Goal: Information Seeking & Learning: Learn about a topic

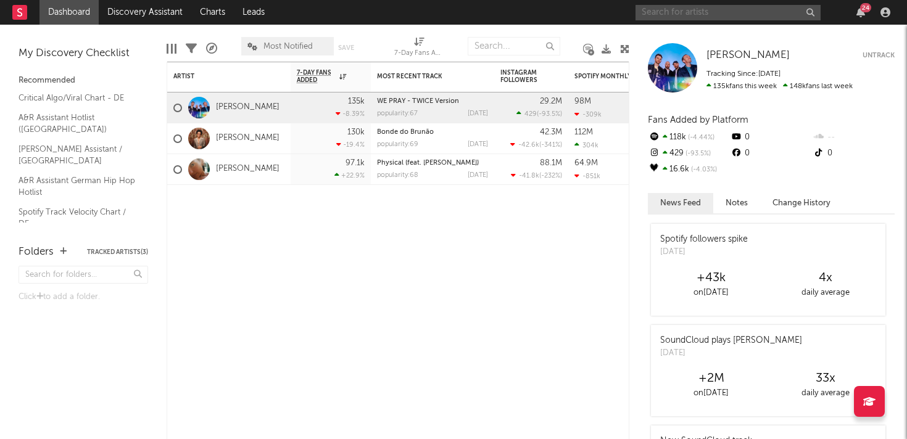
click at [719, 10] on input "text" at bounding box center [727, 12] width 185 height 15
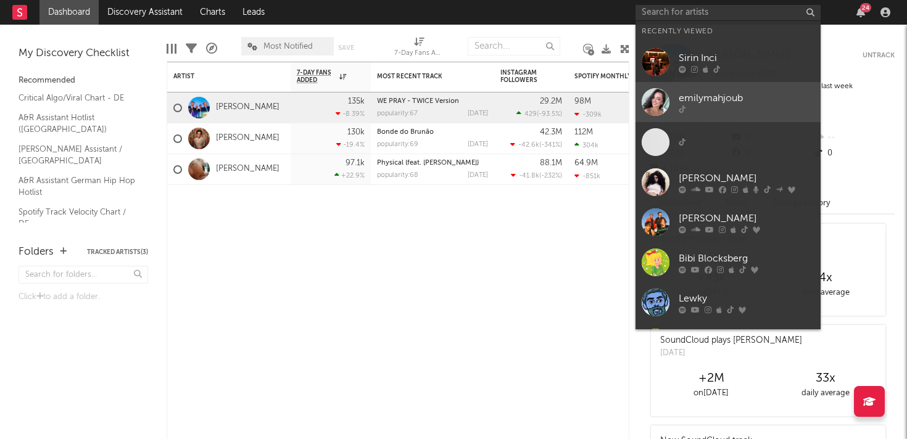
click at [688, 105] on div at bounding box center [747, 108] width 136 height 7
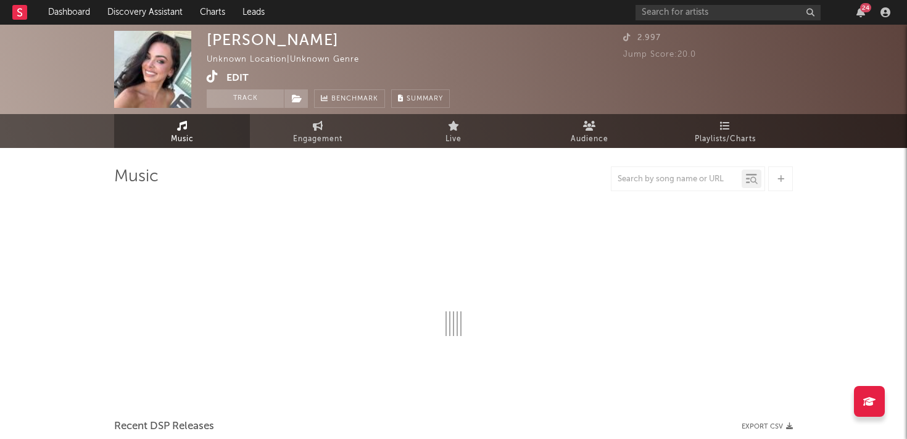
select select "1w"
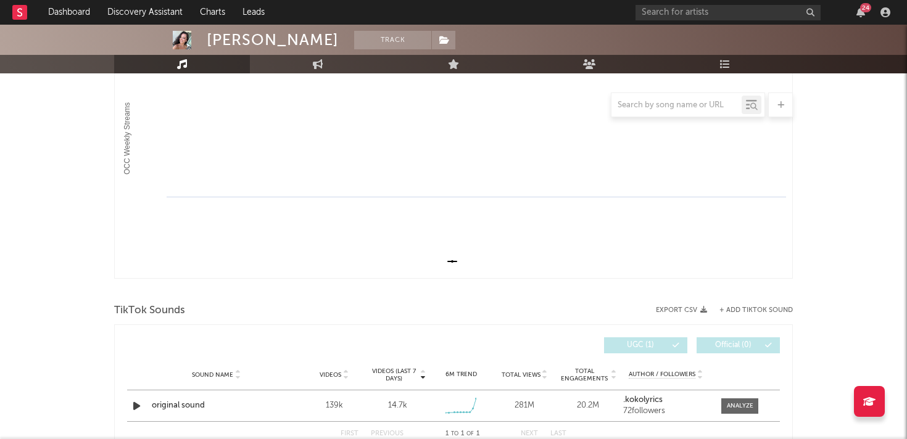
scroll to position [286, 0]
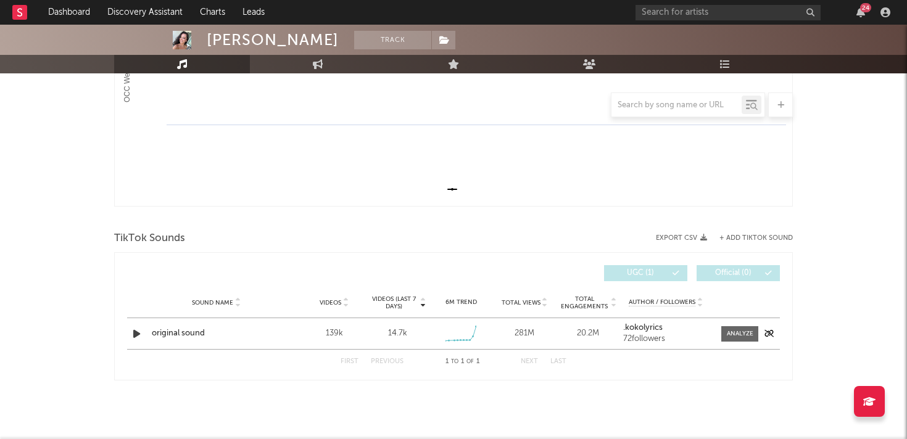
click at [138, 335] on icon "button" at bounding box center [136, 333] width 13 height 15
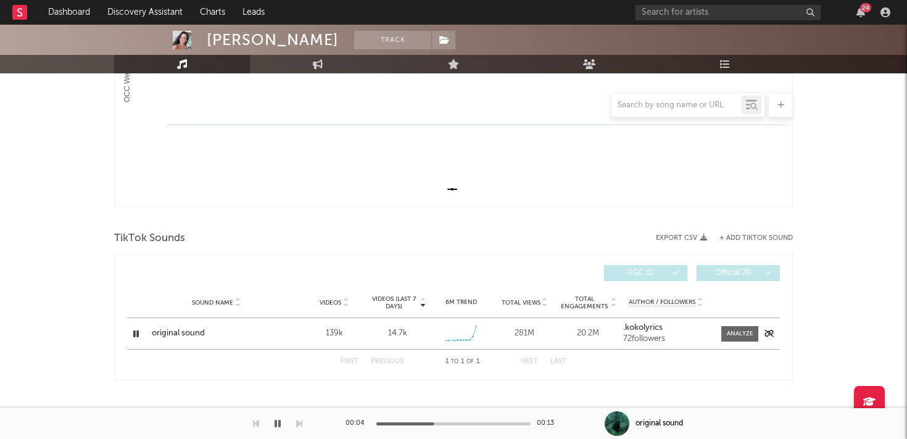
click at [138, 335] on icon "button" at bounding box center [136, 333] width 12 height 15
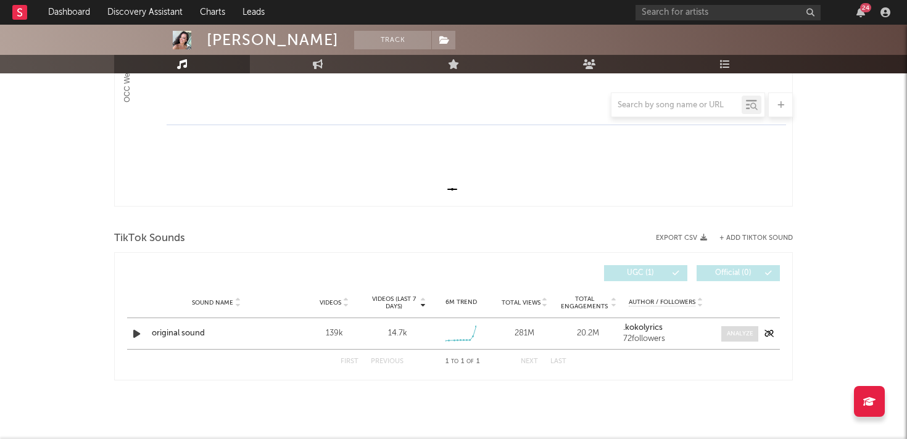
click at [728, 339] on span at bounding box center [739, 333] width 37 height 15
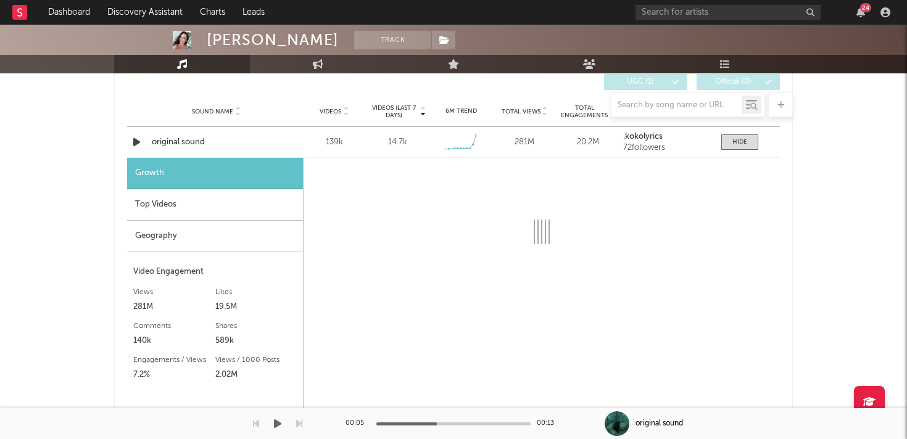
scroll to position [528, 0]
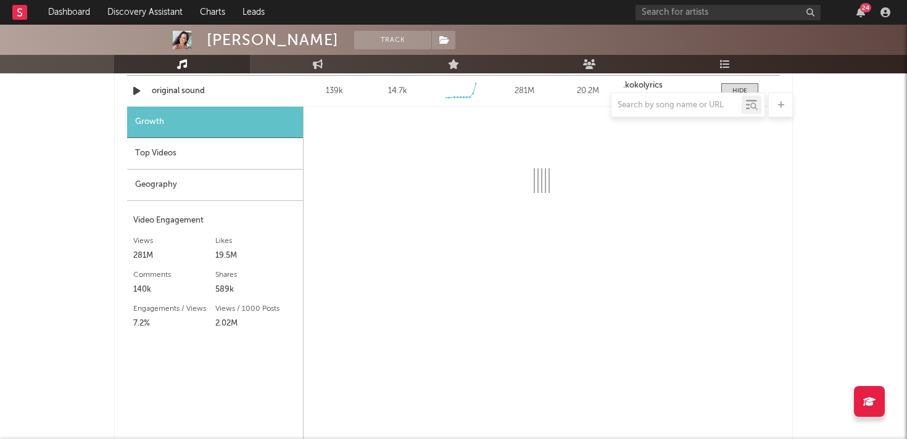
select select "6m"
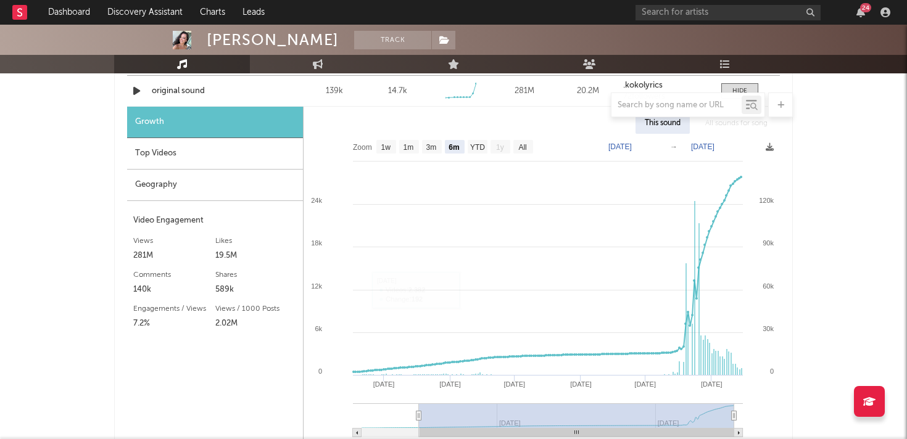
click at [260, 151] on div "Top Videos" at bounding box center [215, 153] width 176 height 31
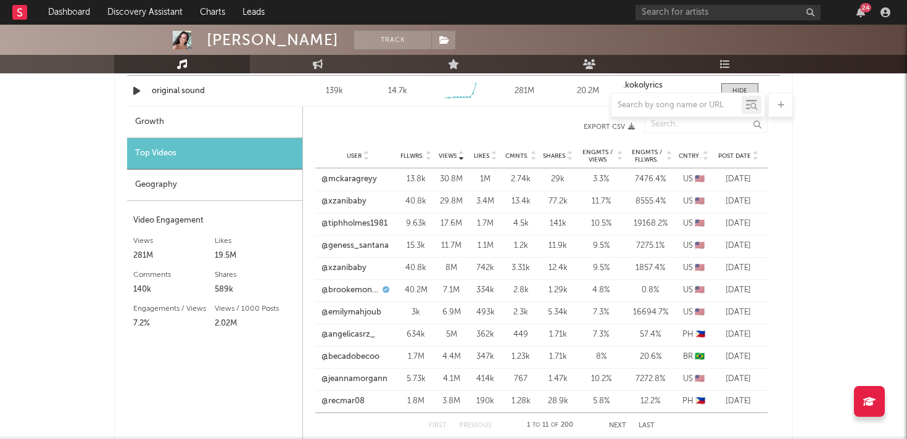
click at [263, 191] on div "Geography" at bounding box center [214, 185] width 175 height 31
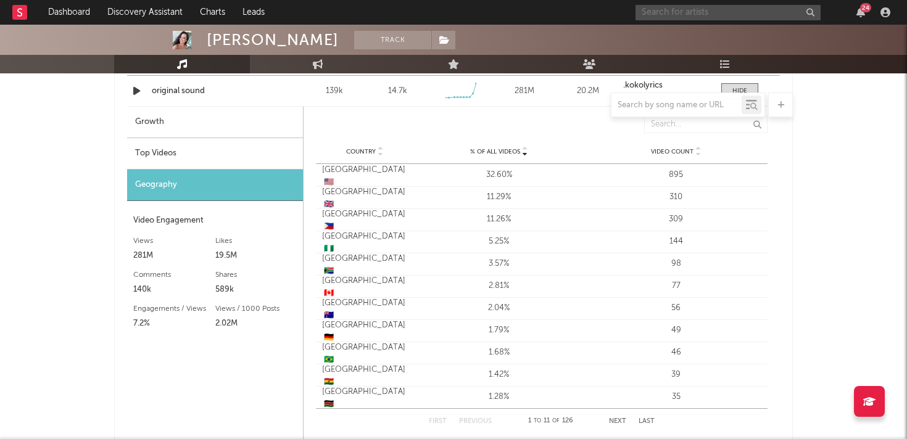
click at [701, 5] on input "text" at bounding box center [727, 12] width 185 height 15
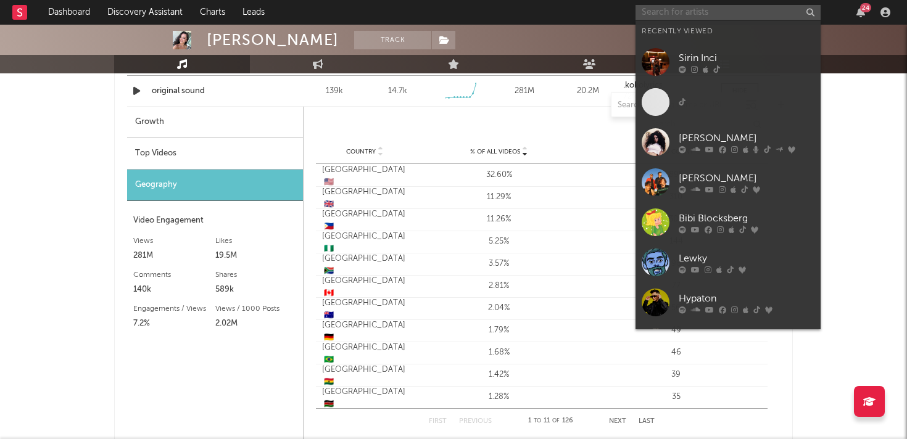
paste input "[URL][DOMAIN_NAME]"
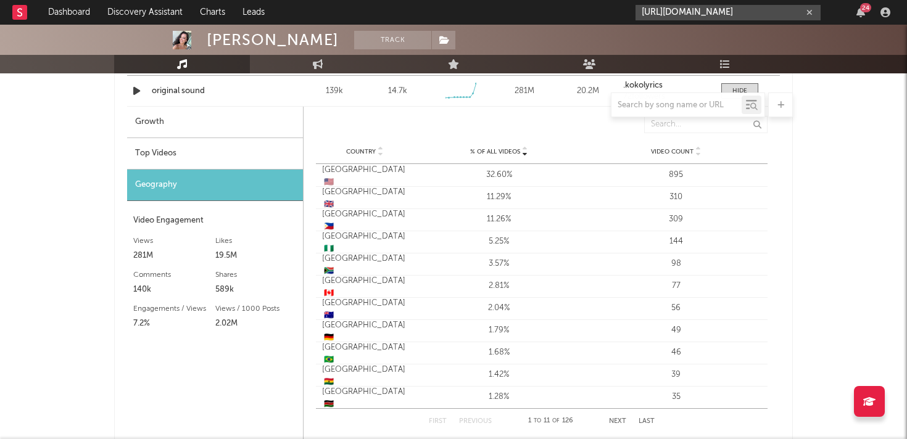
scroll to position [0, 0]
click at [743, 13] on input "[URL][DOMAIN_NAME]" at bounding box center [727, 12] width 185 height 15
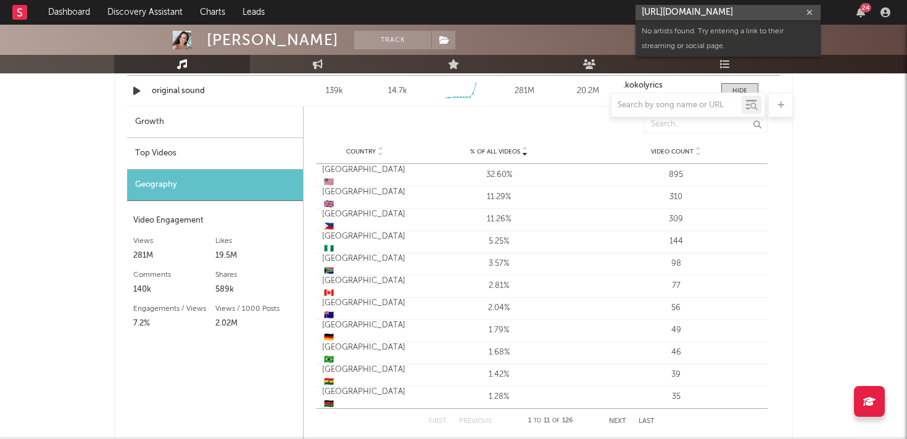
click at [743, 13] on input "[URL][DOMAIN_NAME]" at bounding box center [727, 12] width 185 height 15
paste input "@brooklynkaye/video/7534907396758490381"
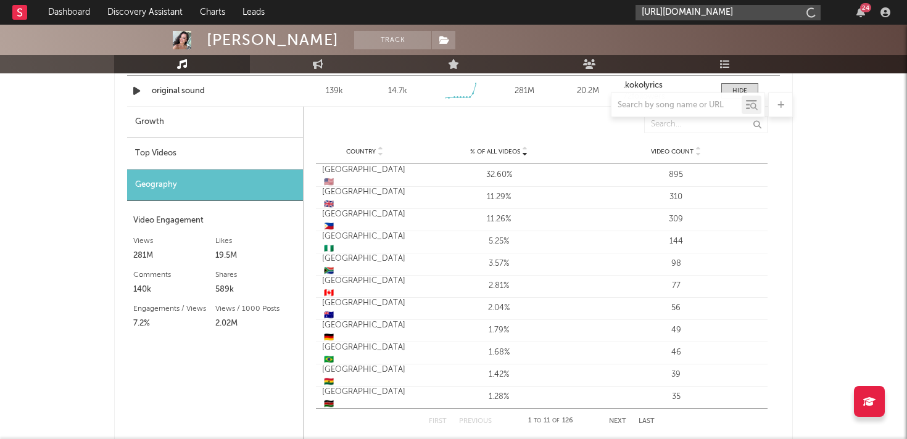
scroll to position [0, 3140]
type input "[URL][DOMAIN_NAME]"
click at [715, 11] on input "[URL][DOMAIN_NAME]" at bounding box center [727, 12] width 185 height 15
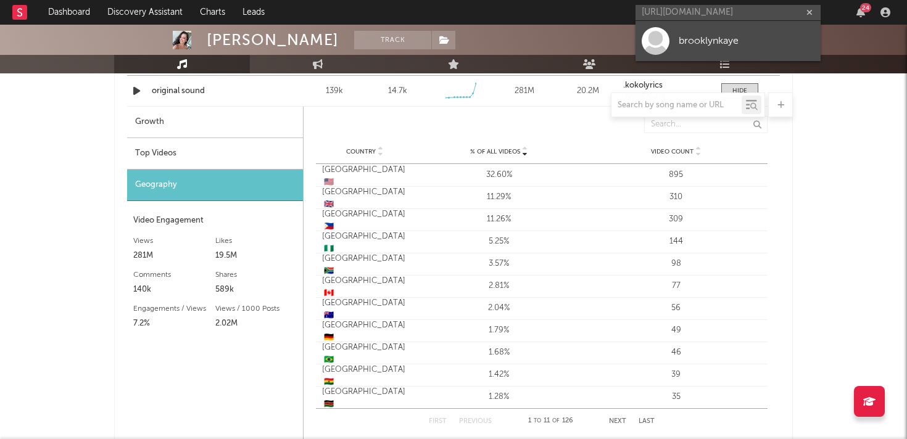
scroll to position [0, 0]
click at [710, 48] on link "brooklynkaye" at bounding box center [727, 41] width 185 height 40
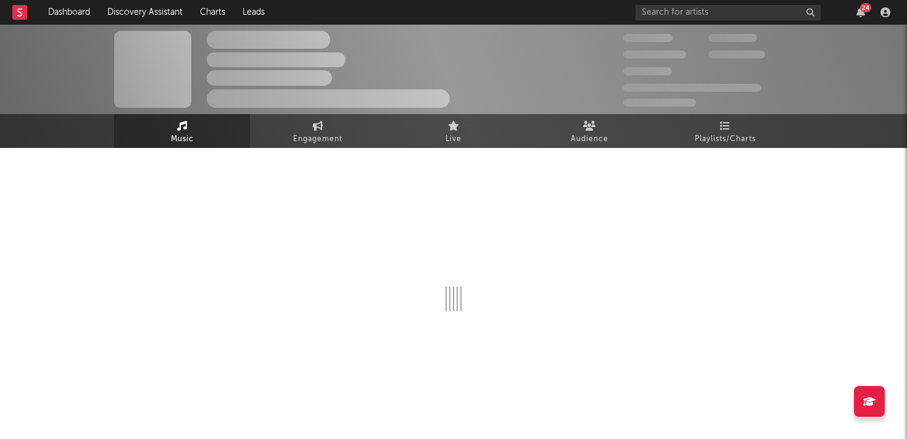
select select "1w"
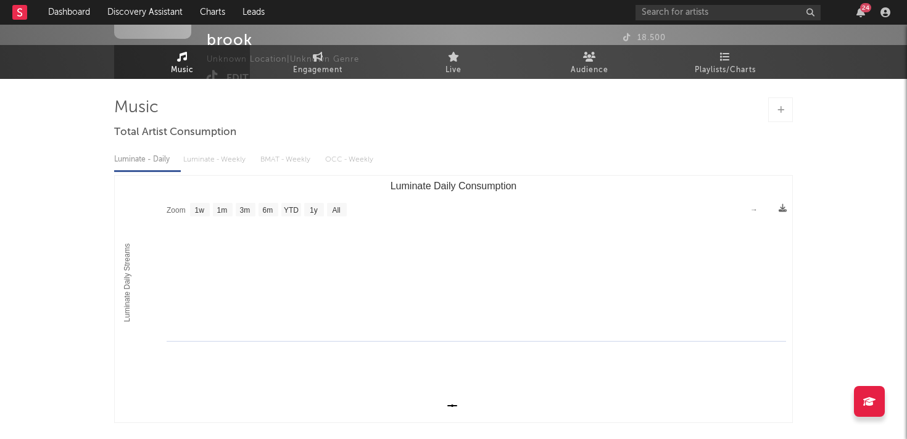
scroll to position [165, 0]
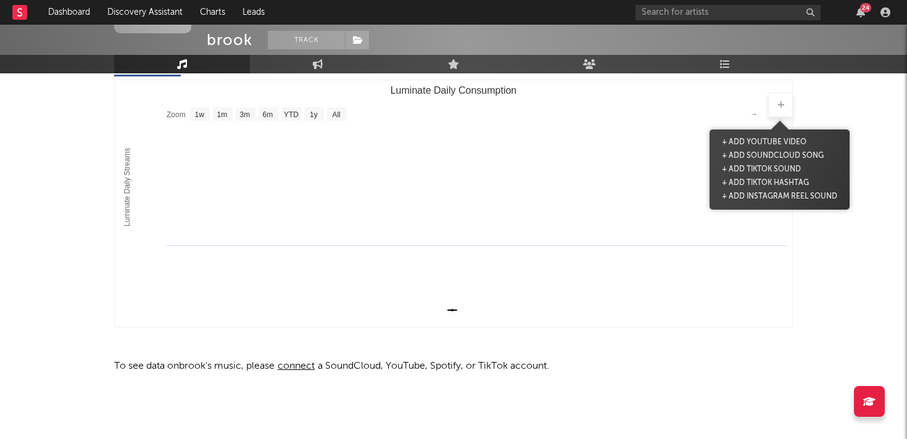
click at [774, 109] on div at bounding box center [780, 105] width 25 height 25
click at [741, 170] on button "+ Add TikTok Sound" at bounding box center [761, 170] width 85 height 14
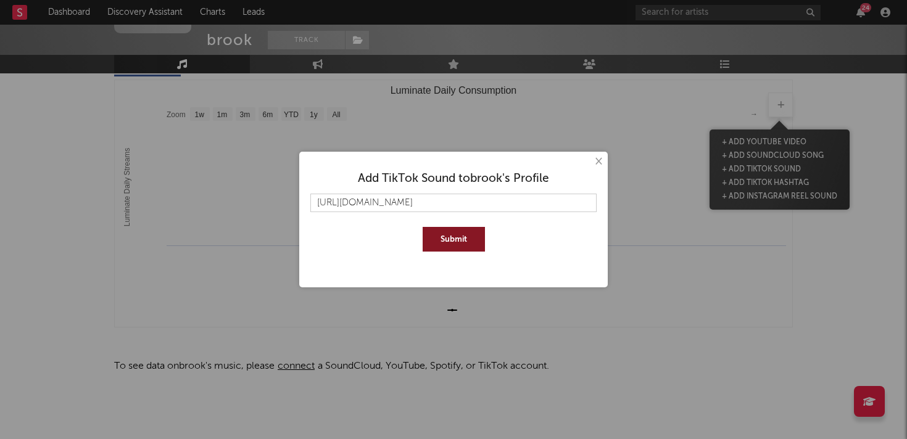
scroll to position [0, 3168]
type input "[URL][DOMAIN_NAME]"
click at [466, 243] on button "Submit" at bounding box center [454, 239] width 62 height 25
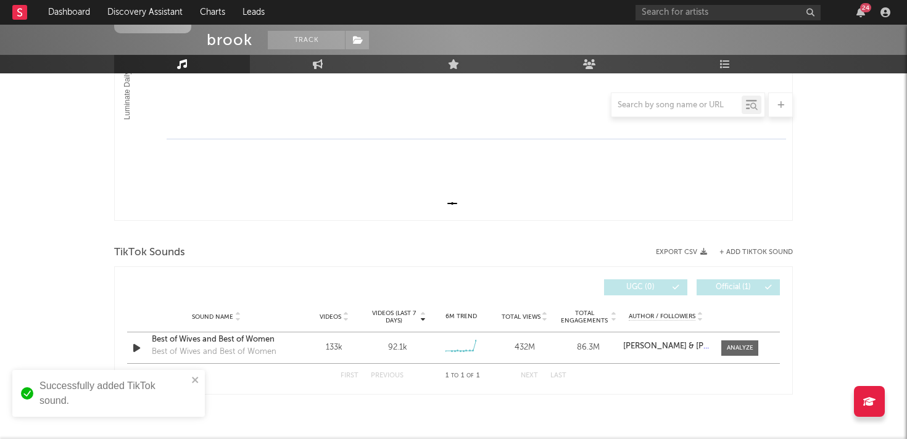
scroll to position [286, 0]
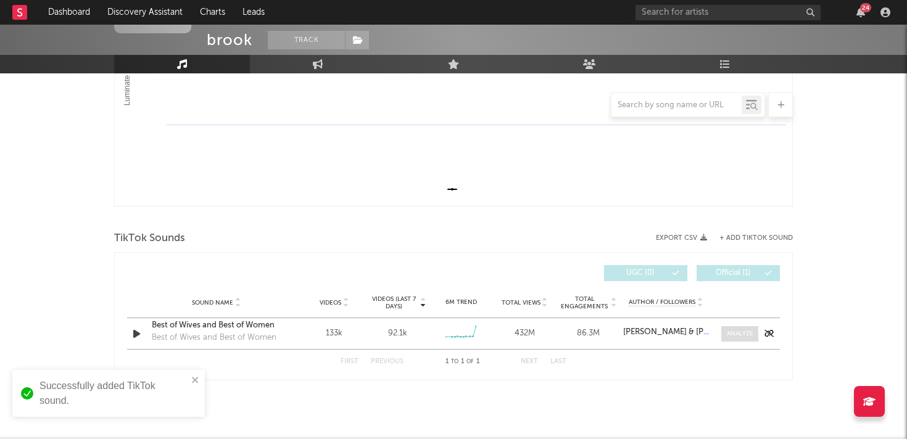
click at [740, 331] on div at bounding box center [740, 333] width 27 height 9
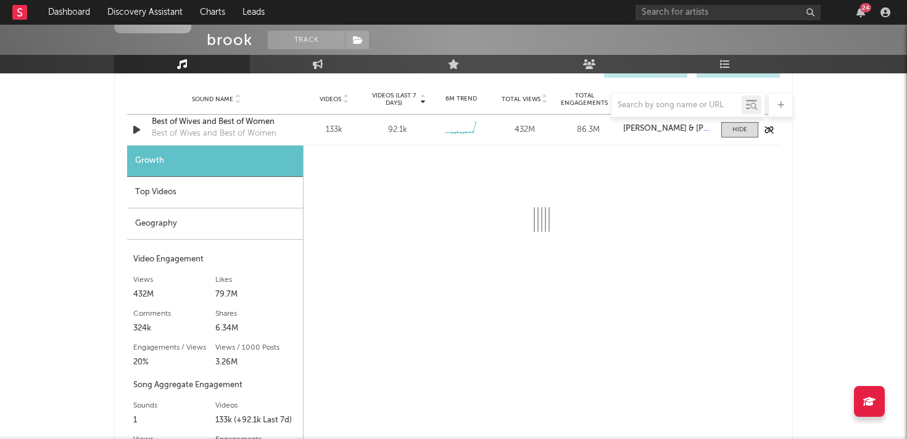
scroll to position [487, 0]
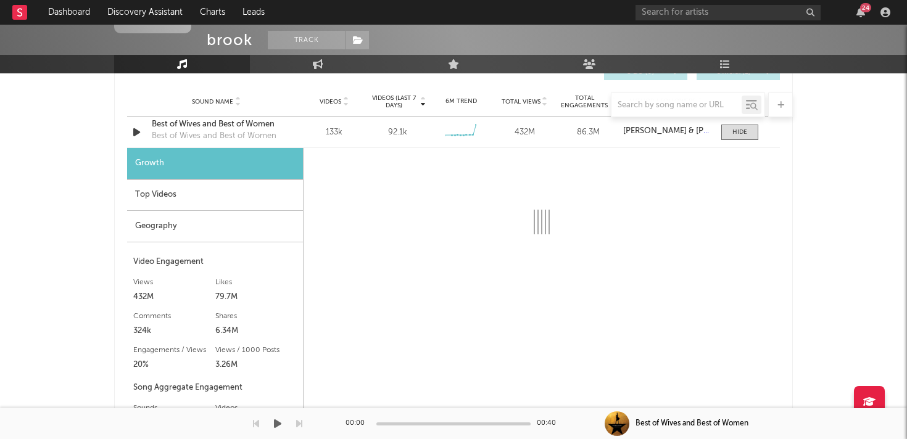
select select "6m"
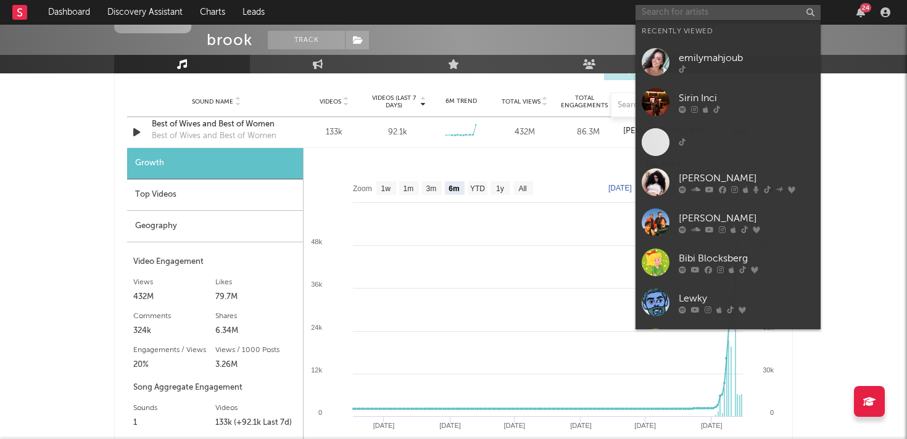
click at [718, 10] on input "text" at bounding box center [727, 12] width 185 height 15
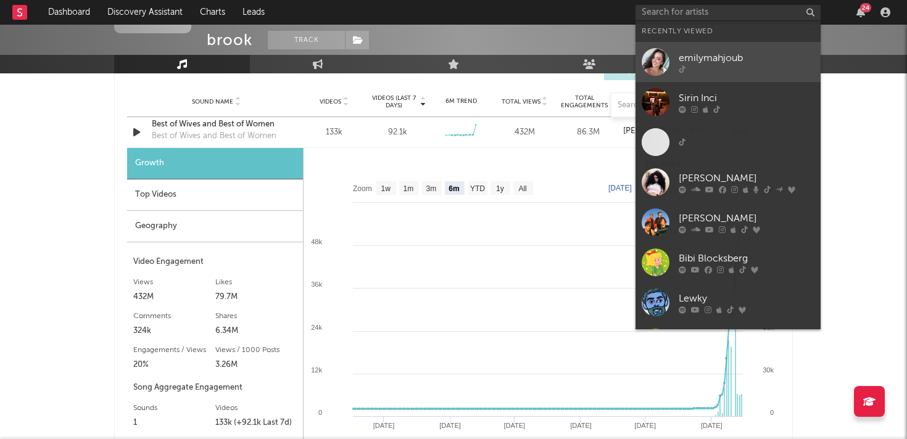
click at [717, 67] on div at bounding box center [747, 68] width 136 height 7
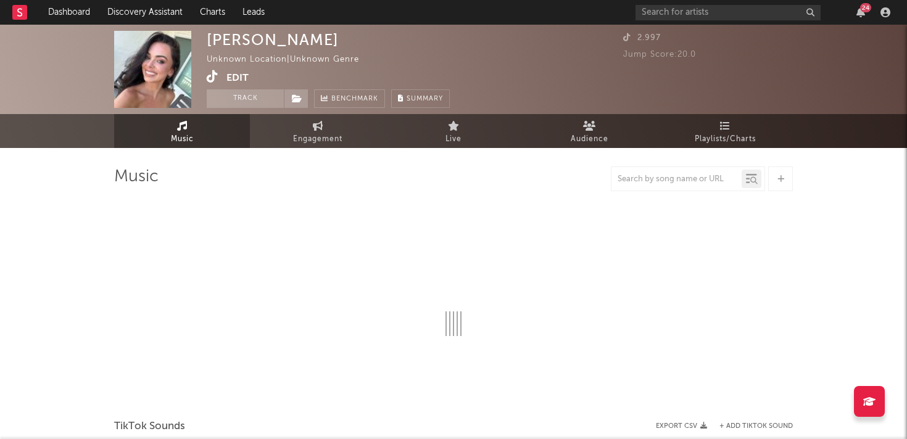
select select "1w"
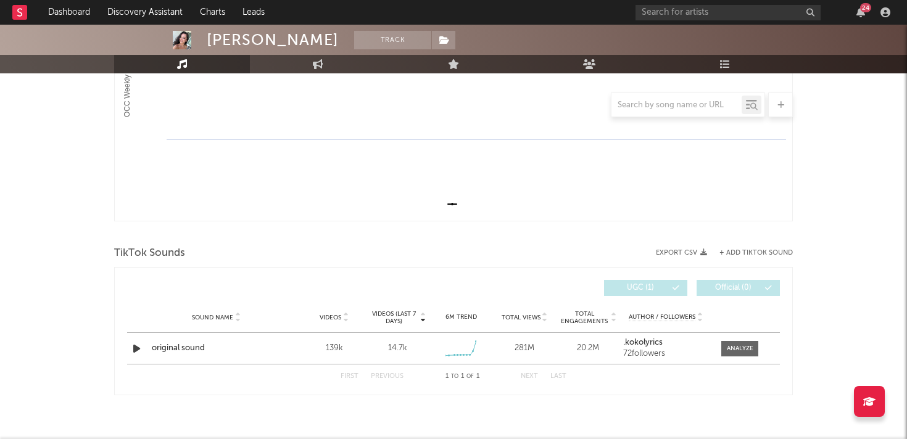
scroll to position [286, 0]
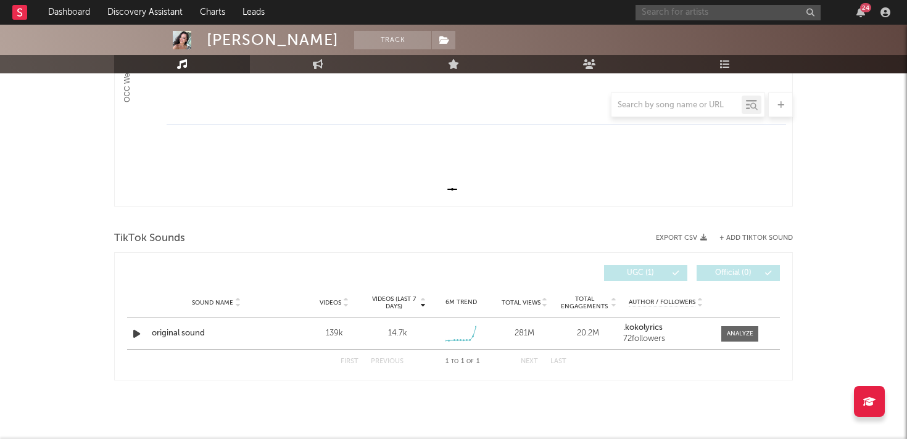
click at [719, 7] on input "text" at bounding box center [727, 12] width 185 height 15
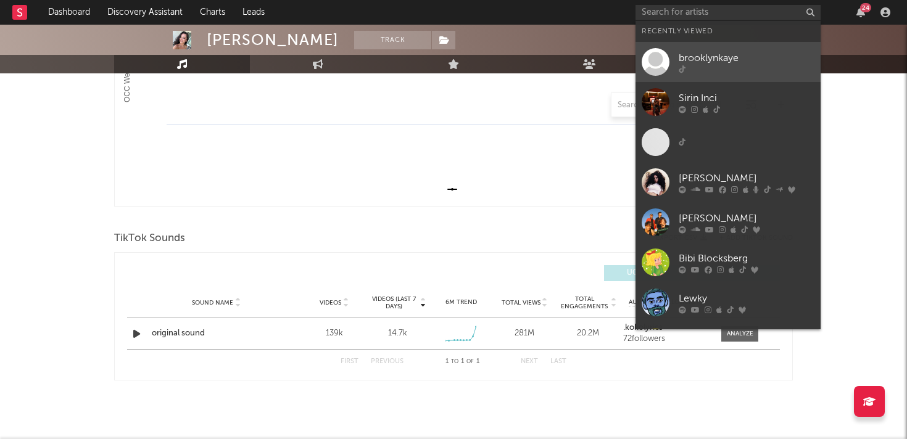
click at [721, 60] on div "brooklynkaye" at bounding box center [747, 58] width 136 height 15
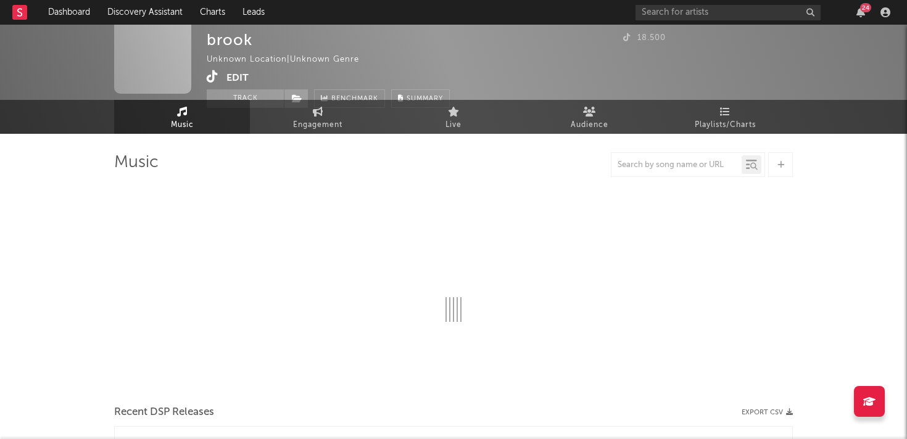
select select "1w"
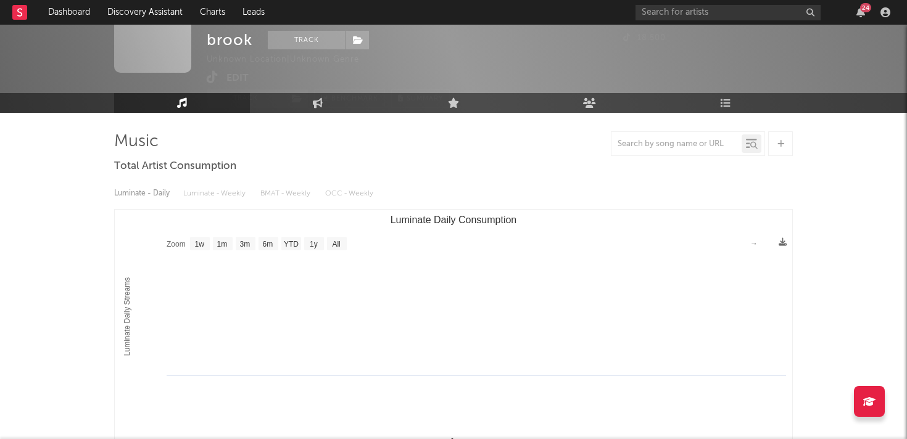
scroll to position [36, 0]
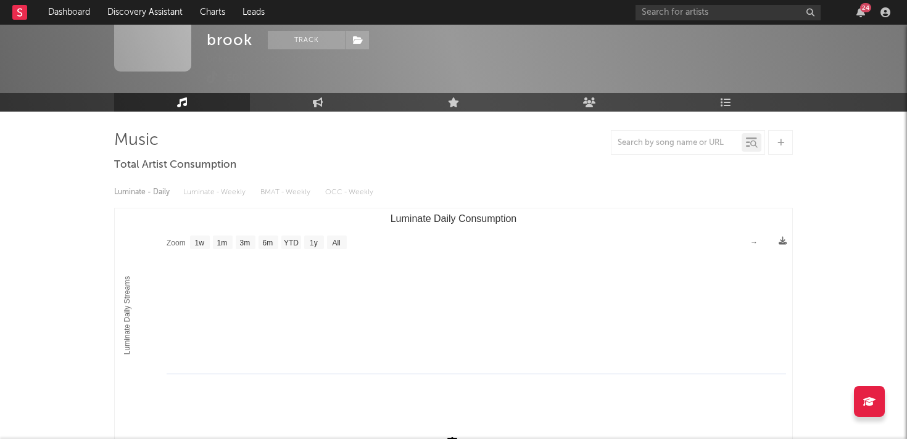
click at [203, 191] on div "Luminate - Daily Luminate - Weekly BMAT - Weekly OCC - Weekly" at bounding box center [453, 192] width 679 height 21
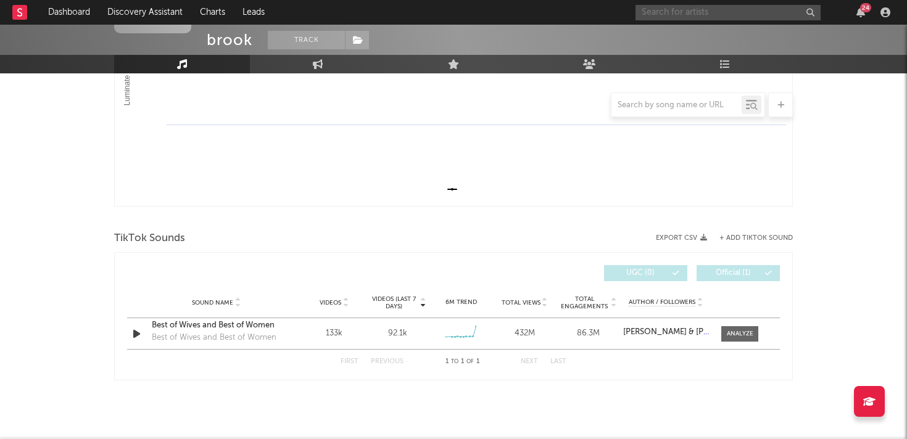
click at [685, 11] on input "text" at bounding box center [727, 12] width 185 height 15
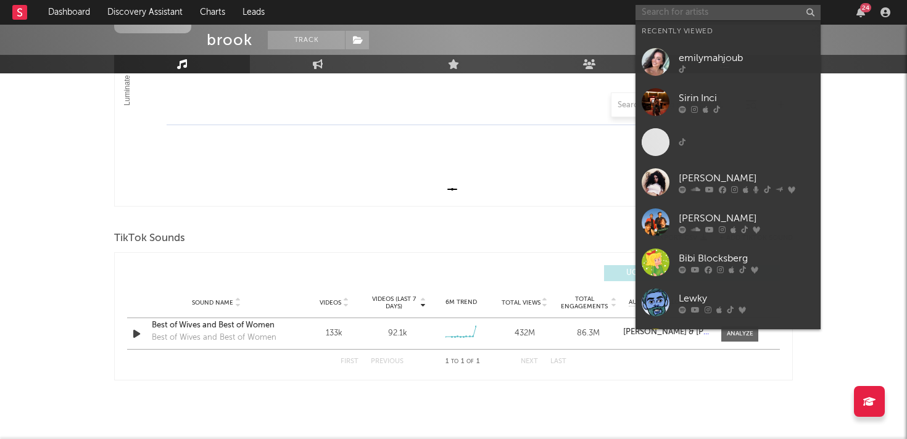
paste input "[URL][DOMAIN_NAME]"
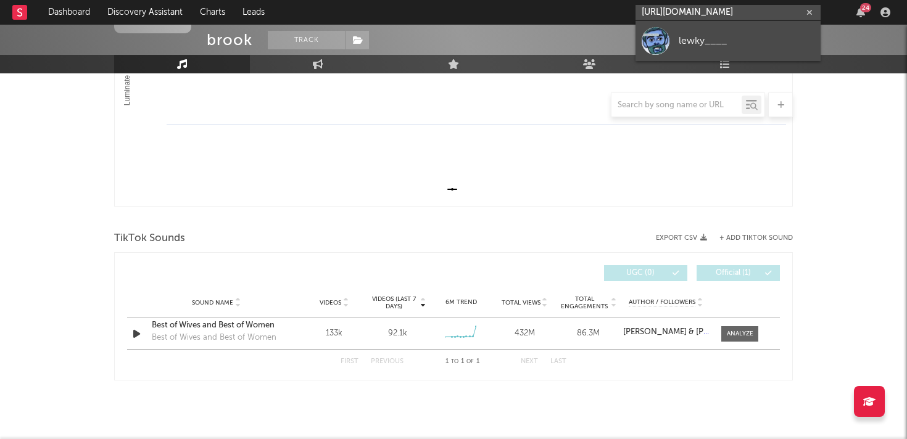
type input "[URL][DOMAIN_NAME]"
click at [688, 38] on div "lewky____" at bounding box center [747, 40] width 136 height 15
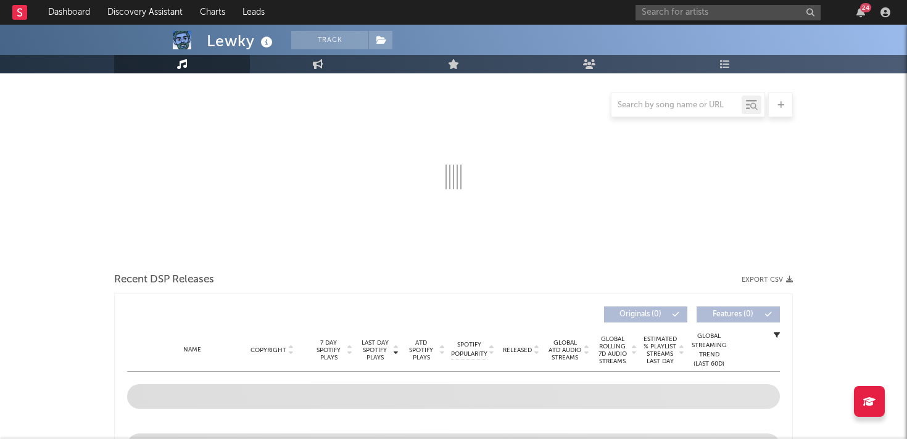
select select "6m"
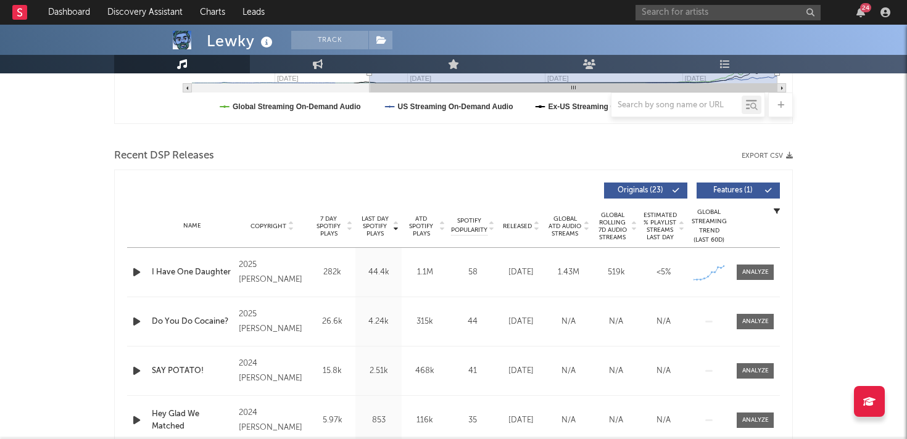
scroll to position [376, 0]
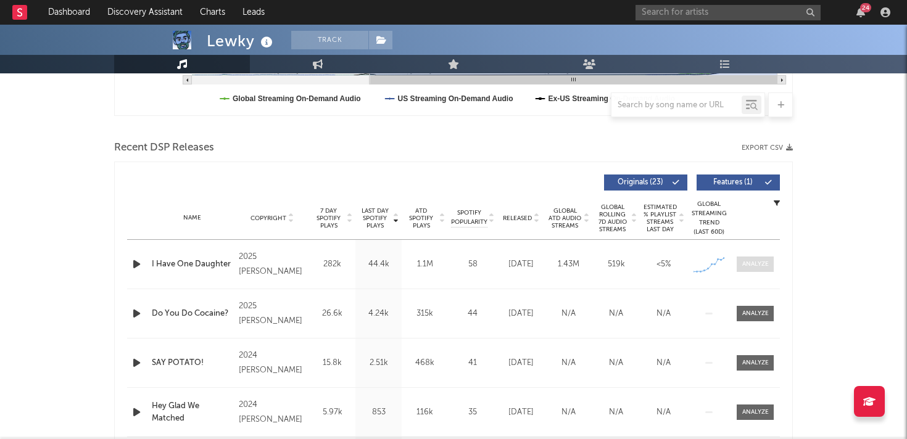
click at [750, 268] on div at bounding box center [755, 264] width 27 height 9
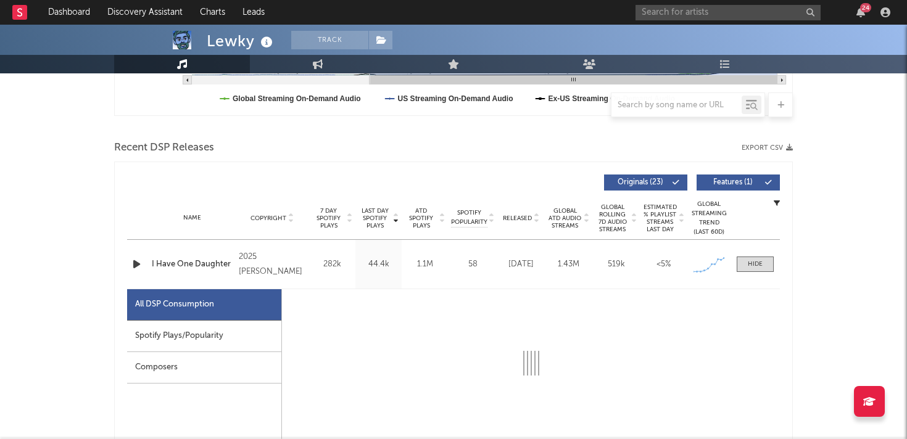
select select "1w"
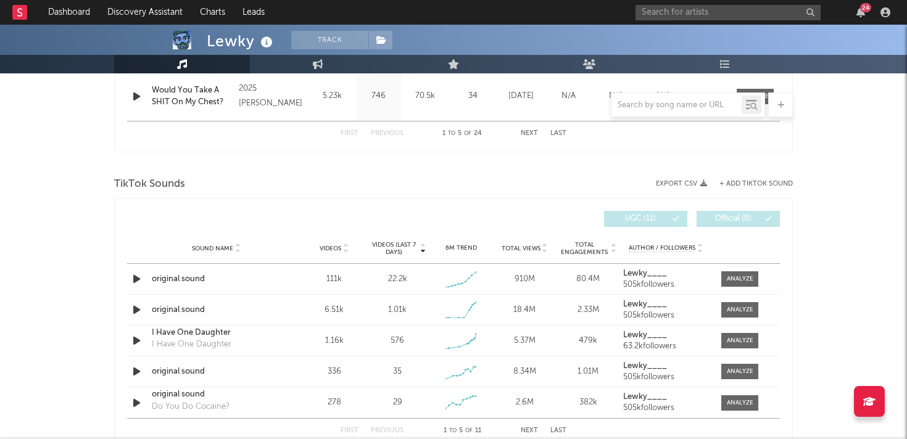
scroll to position [1344, 0]
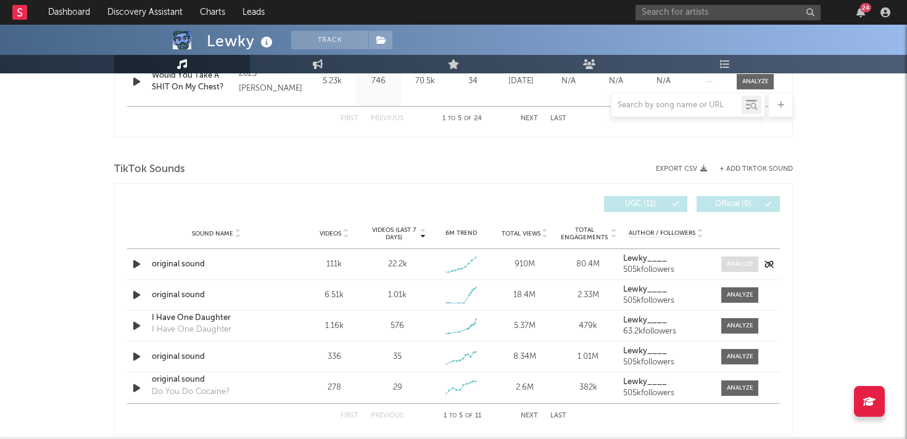
click at [739, 265] on div at bounding box center [740, 264] width 27 height 9
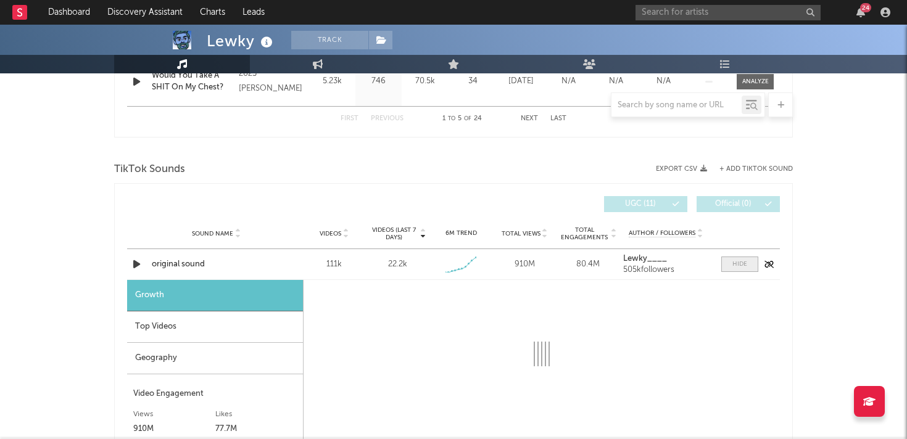
select select "1w"
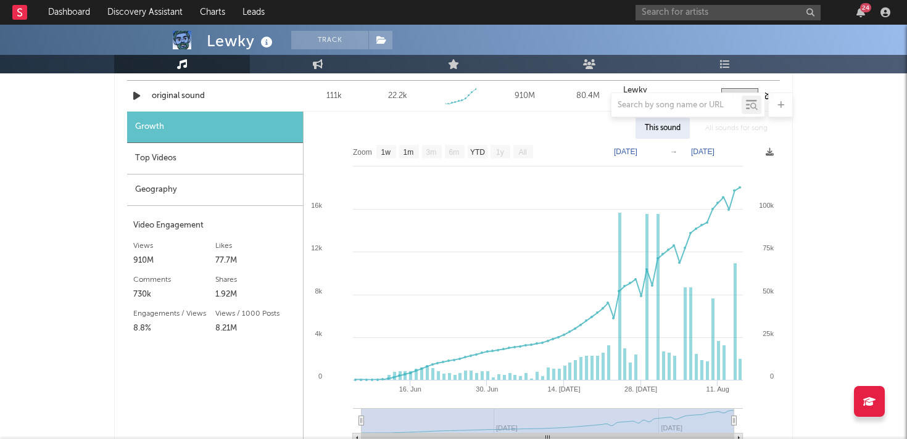
scroll to position [1514, 0]
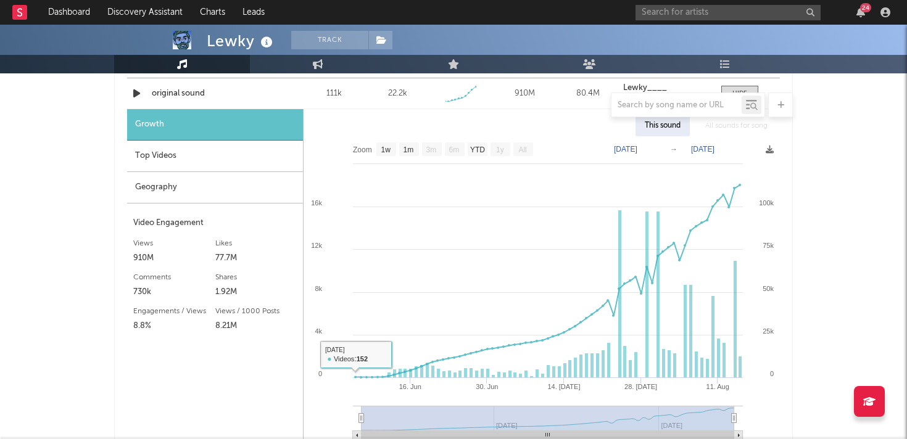
click at [255, 191] on div "Geography" at bounding box center [215, 187] width 176 height 31
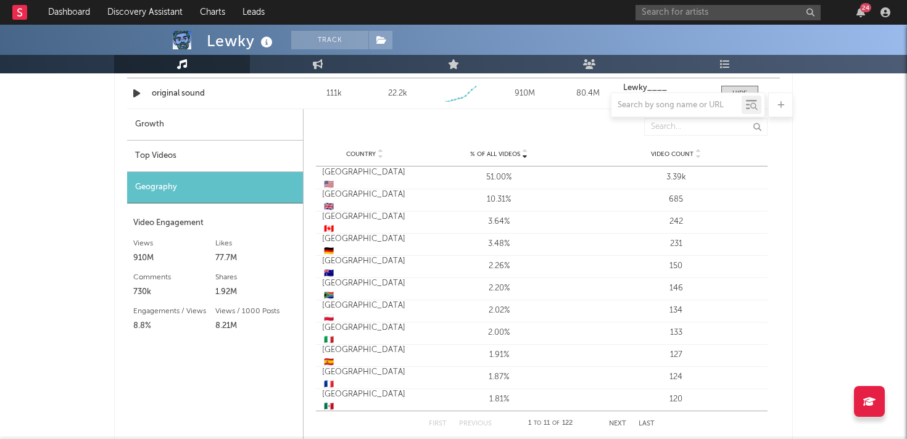
click at [244, 132] on div "Growth" at bounding box center [215, 124] width 176 height 31
select select "1w"
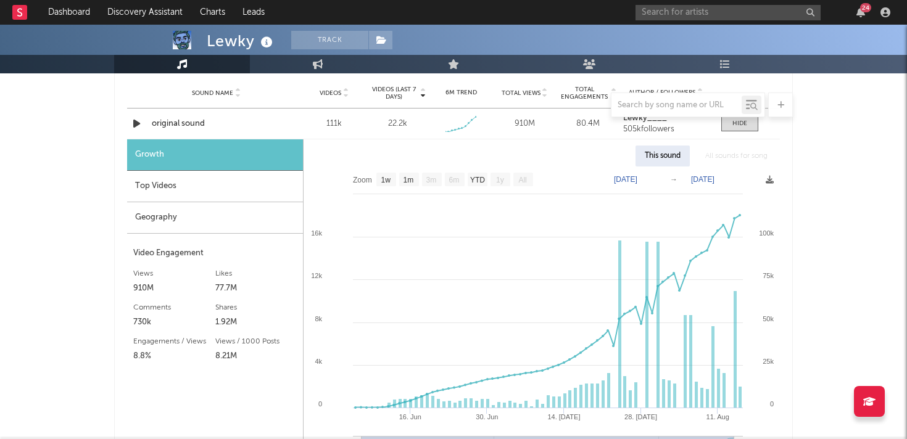
scroll to position [1482, 0]
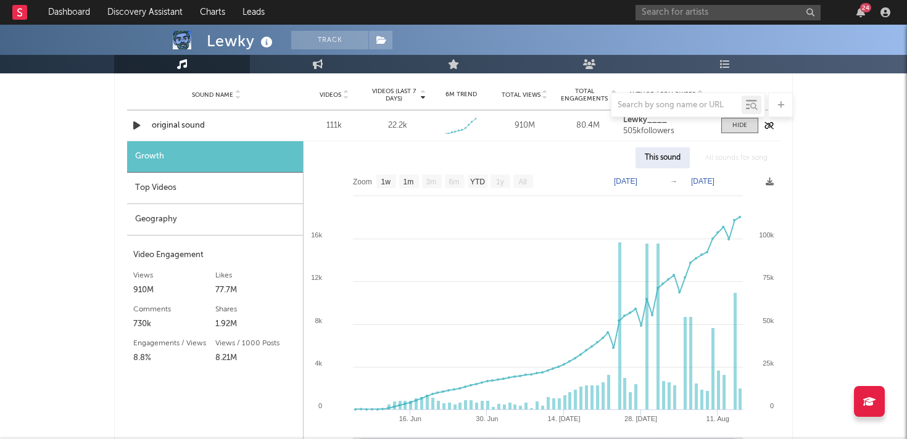
click at [630, 122] on strong "Lewky____" at bounding box center [645, 120] width 44 height 8
